Goal: Navigation & Orientation: Find specific page/section

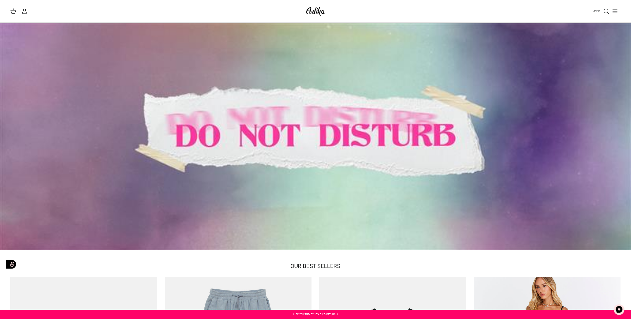
click at [616, 10] on line "Toggle menu" at bounding box center [615, 10] width 5 height 0
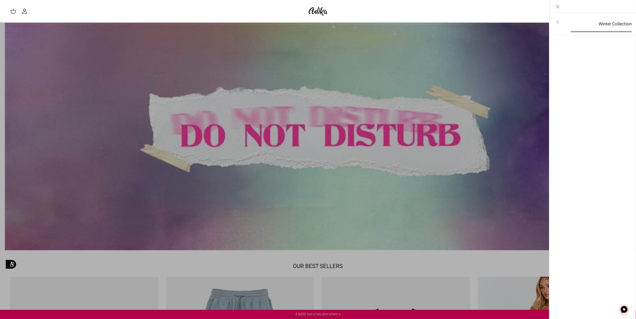
click at [579, 26] on link "Winter Collection" at bounding box center [601, 24] width 70 height 16
click at [560, 6] on icon "Close" at bounding box center [558, 7] width 6 height 6
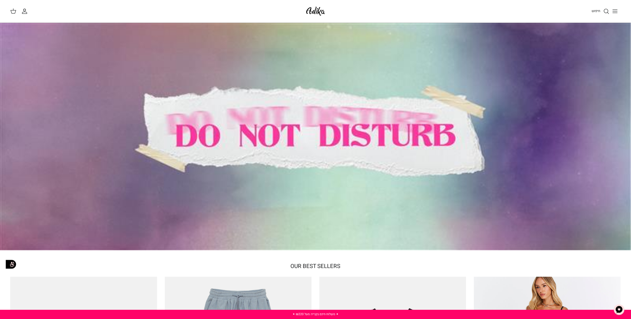
click at [320, 14] on img at bounding box center [316, 11] width 22 height 12
click at [615, 11] on icon "Toggle menu" at bounding box center [615, 11] width 6 height 6
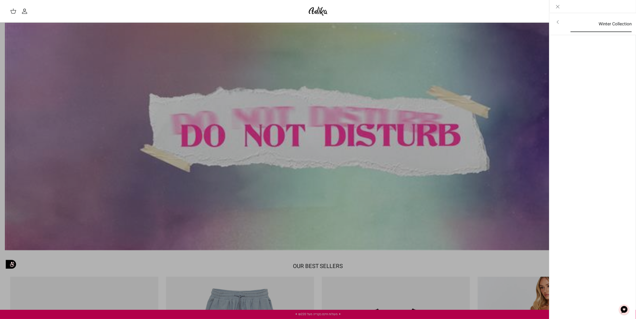
click at [613, 23] on link "Winter Collection" at bounding box center [601, 24] width 70 height 16
click at [600, 19] on link "לכל הפריטים" at bounding box center [593, 22] width 82 height 13
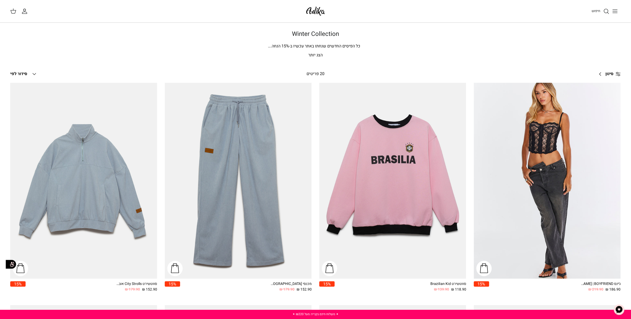
click at [318, 55] on p "הצג יותר" at bounding box center [315, 55] width 358 height 7
